Goal: Task Accomplishment & Management: Use online tool/utility

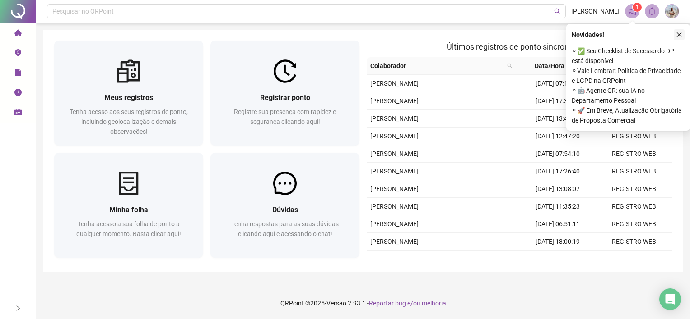
click at [680, 34] on icon "close" at bounding box center [679, 35] width 6 height 6
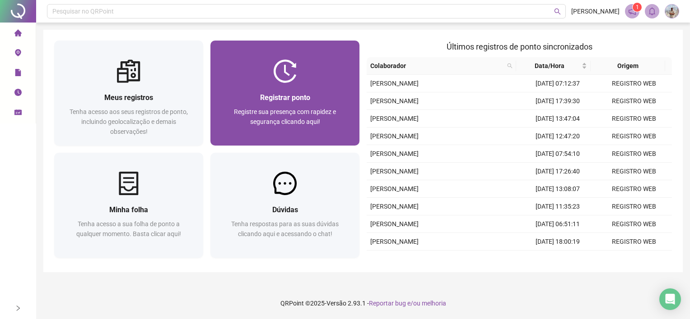
click at [302, 78] on div at bounding box center [284, 71] width 149 height 23
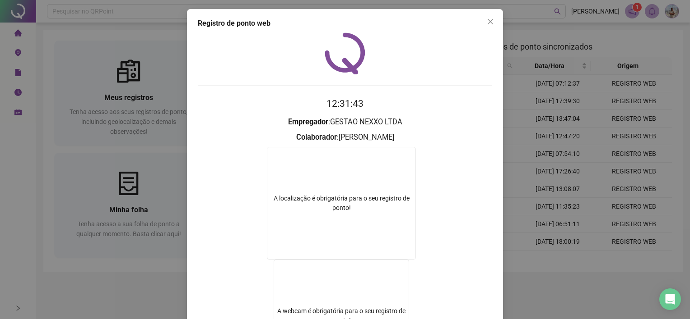
click at [505, 164] on div "Registro de ponto web 12:31:43 Empregador : GESTAO NEXXO LTDA Colaborador : SAM…" at bounding box center [345, 159] width 690 height 319
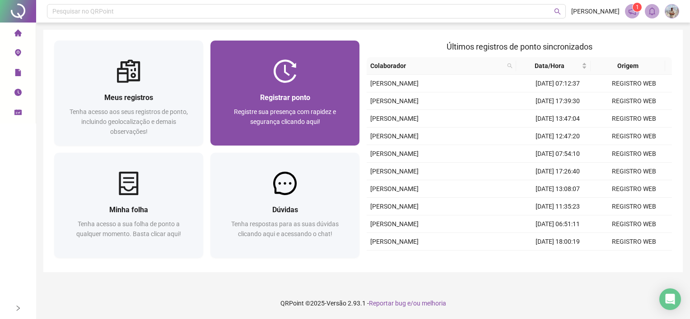
click at [342, 116] on div "Registre sua presença com rapidez e segurança clicando aqui!" at bounding box center [284, 122] width 127 height 30
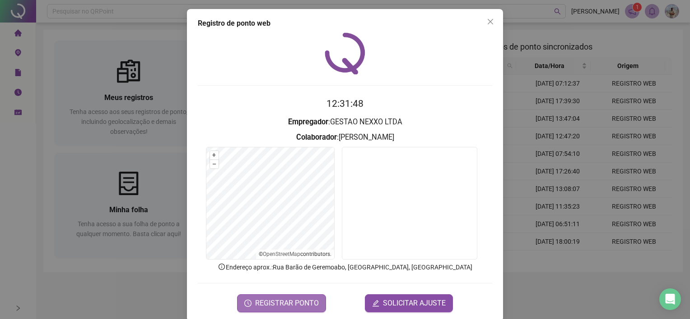
click at [285, 306] on span "REGISTRAR PONTO" at bounding box center [287, 303] width 64 height 11
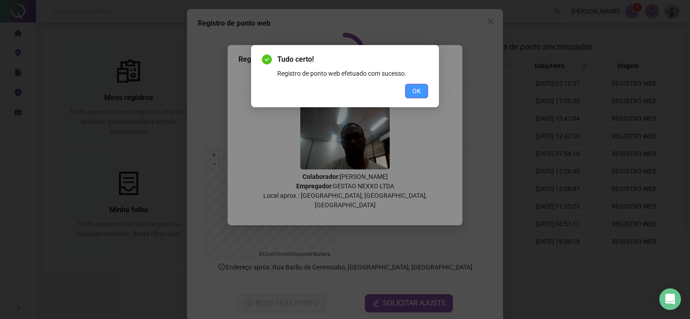
click at [419, 94] on span "OK" at bounding box center [416, 91] width 9 height 10
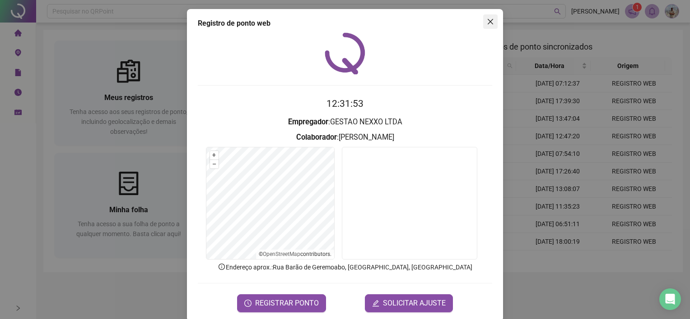
click at [487, 22] on icon "close" at bounding box center [489, 21] width 5 height 5
